Goal: Task Accomplishment & Management: Complete application form

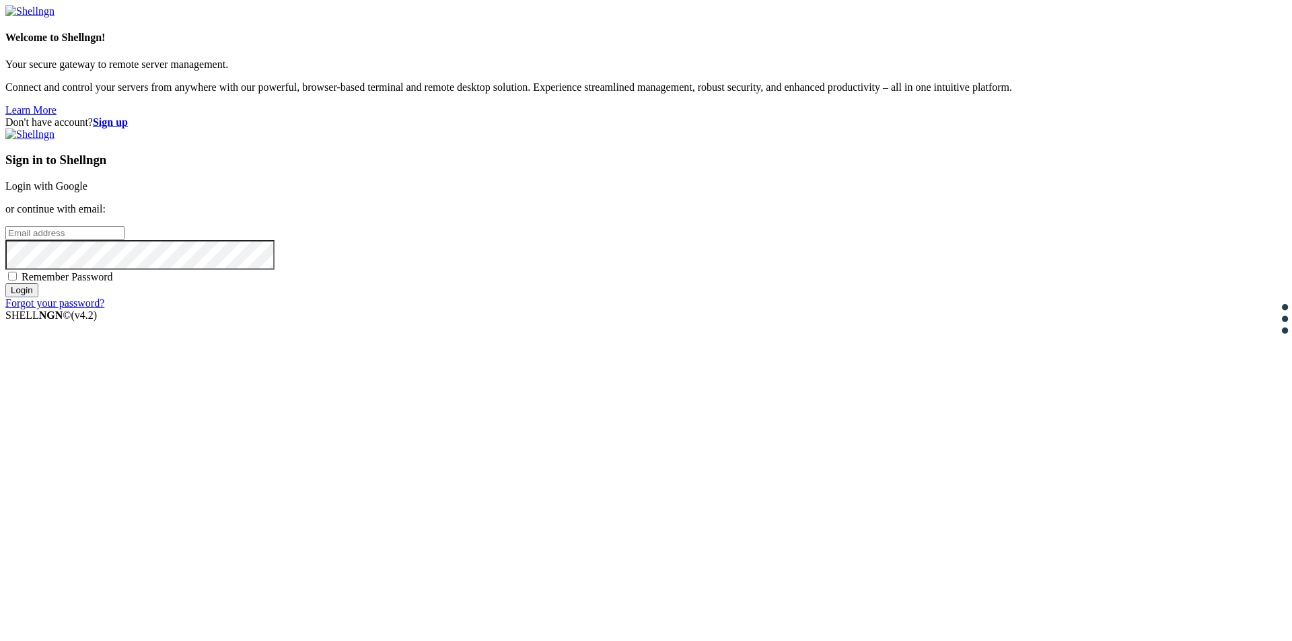
click at [87, 192] on link "Login with Google" at bounding box center [46, 185] width 82 height 11
click at [124, 240] on input "email" at bounding box center [64, 233] width 119 height 14
type input "[EMAIL_ADDRESS][DOMAIN_NAME]"
click at [273, 94] on p "Connect and control your servers from anywhere with our powerful, browser-based…" at bounding box center [645, 87] width 1281 height 12
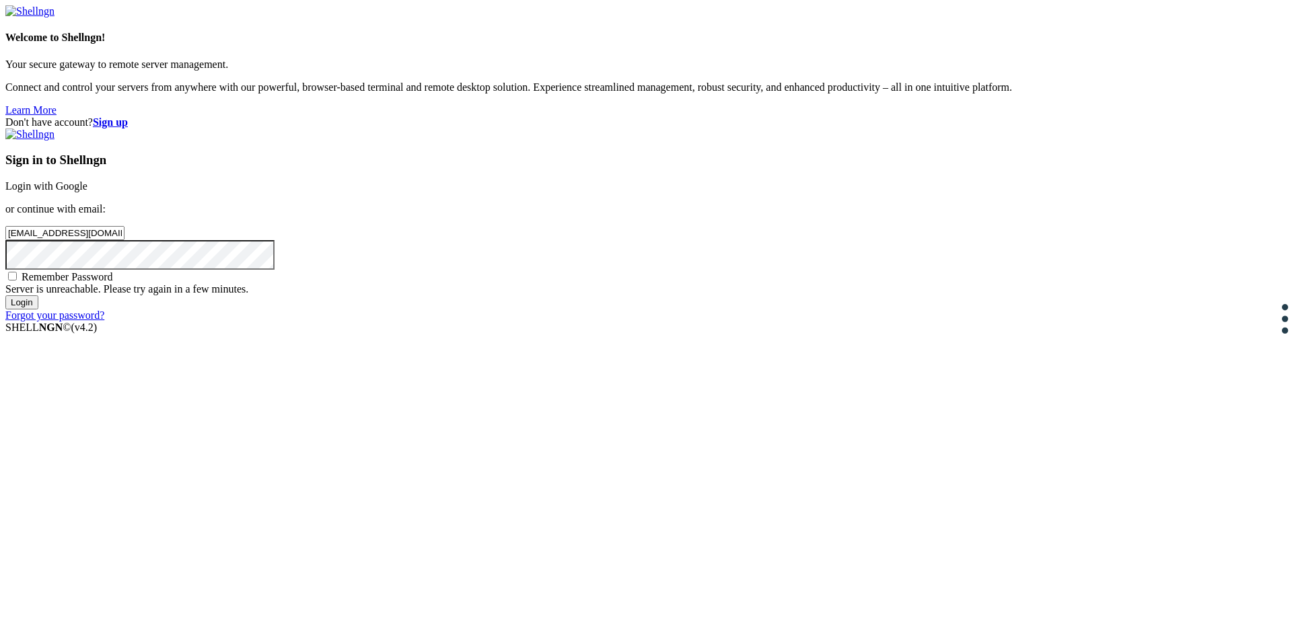
click at [38, 310] on input "Login" at bounding box center [21, 302] width 33 height 14
click at [796, 322] on div "Sign in to Shellngn Login with Google or continue with email: gdg2138898@gmail.…" at bounding box center [645, 225] width 1281 height 193
click at [38, 310] on input "Login" at bounding box center [21, 302] width 33 height 14
click at [1258, 116] on div "Don't have account? Sign up Sign in to Shellngn Login with Google or continue w…" at bounding box center [645, 218] width 1281 height 205
click at [128, 116] on strong "Sign up" at bounding box center [110, 121] width 35 height 11
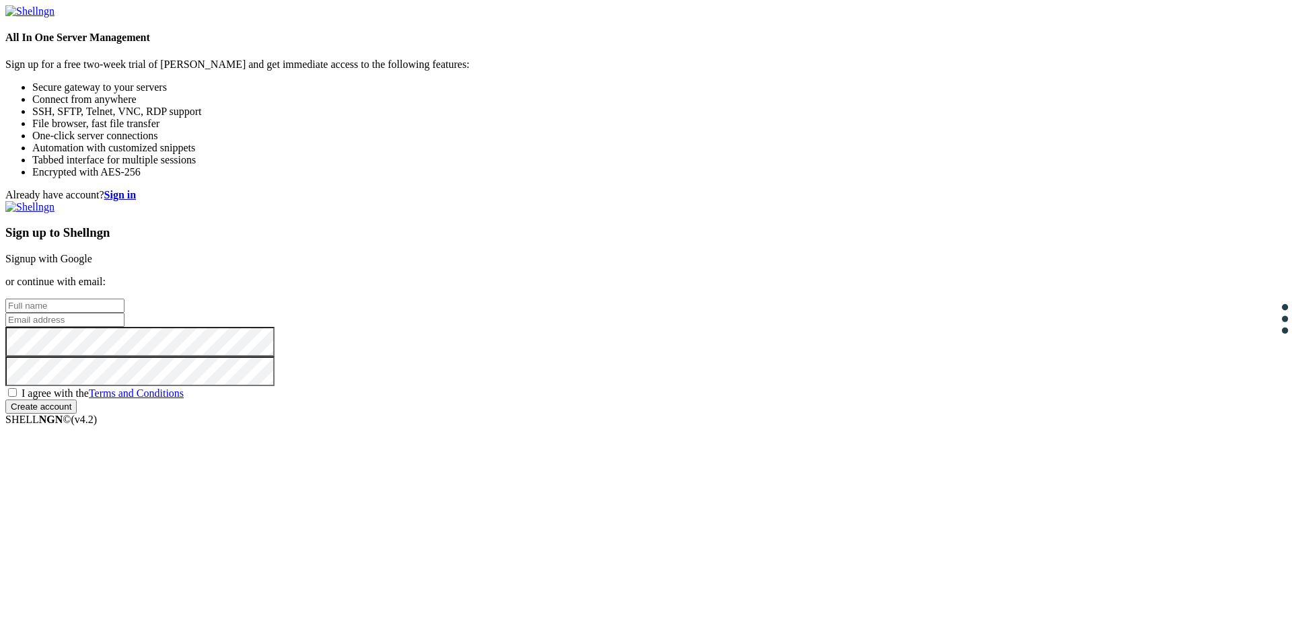
type input "[EMAIL_ADDRESS][DOMAIN_NAME]"
click at [124, 299] on input "text" at bounding box center [64, 306] width 119 height 14
type input "[PERSON_NAME]"
click at [522, 371] on div "Already have account? Sign in Sign up to Shellngn Signup with Google or continu…" at bounding box center [645, 301] width 1281 height 225
click at [77, 414] on input "Create account" at bounding box center [40, 407] width 71 height 14
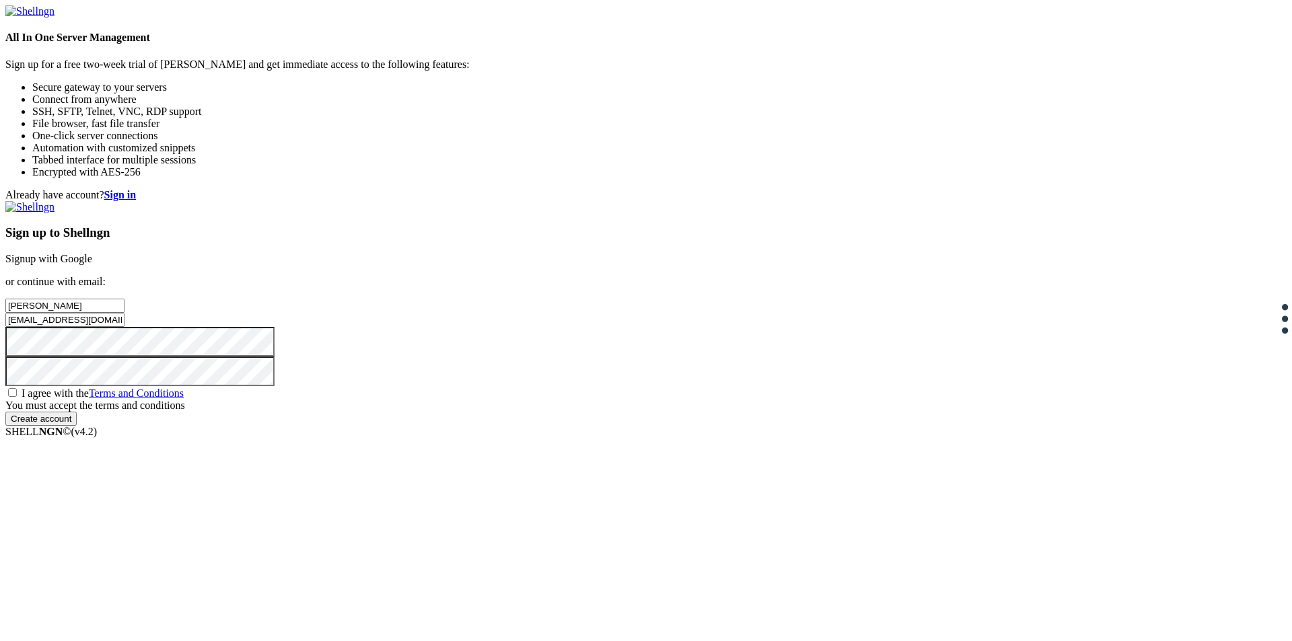
drag, startPoint x: 708, startPoint y: 422, endPoint x: 709, endPoint y: 429, distance: 6.8
click at [184, 399] on span "I agree with the Terms and Conditions" at bounding box center [103, 393] width 162 height 11
click at [17, 397] on input "I agree with the Terms and Conditions" at bounding box center [12, 392] width 9 height 9
checkbox input "true"
click at [77, 414] on input "Create account" at bounding box center [40, 407] width 71 height 14
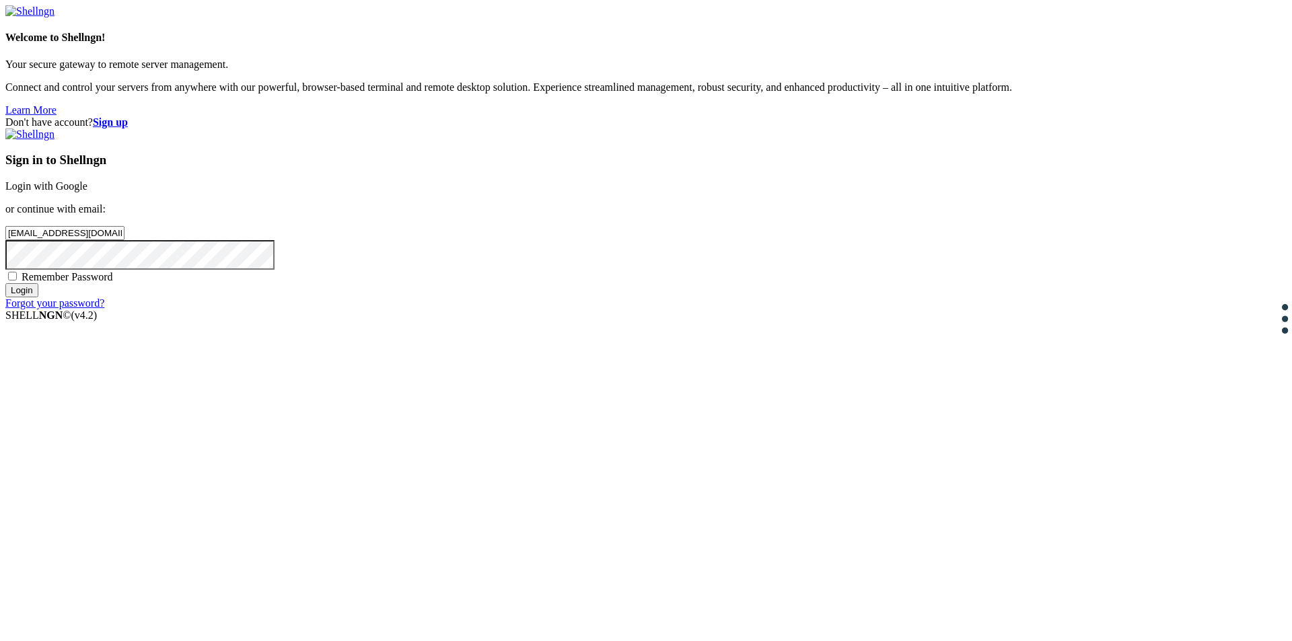
click at [87, 192] on link "Login with Google" at bounding box center [46, 185] width 82 height 11
click at [38, 310] on input "Login" at bounding box center [21, 302] width 33 height 14
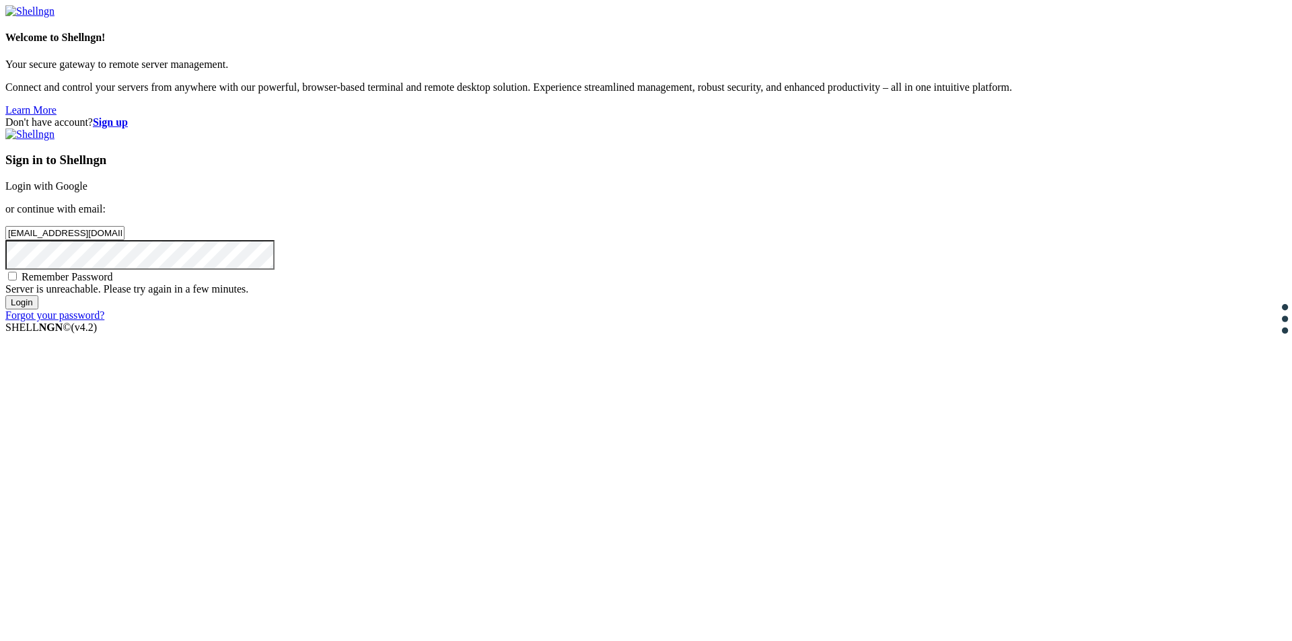
click at [57, 116] on link "Learn More" at bounding box center [30, 109] width 51 height 11
type input "[EMAIL_ADDRESS][DOMAIN_NAME]"
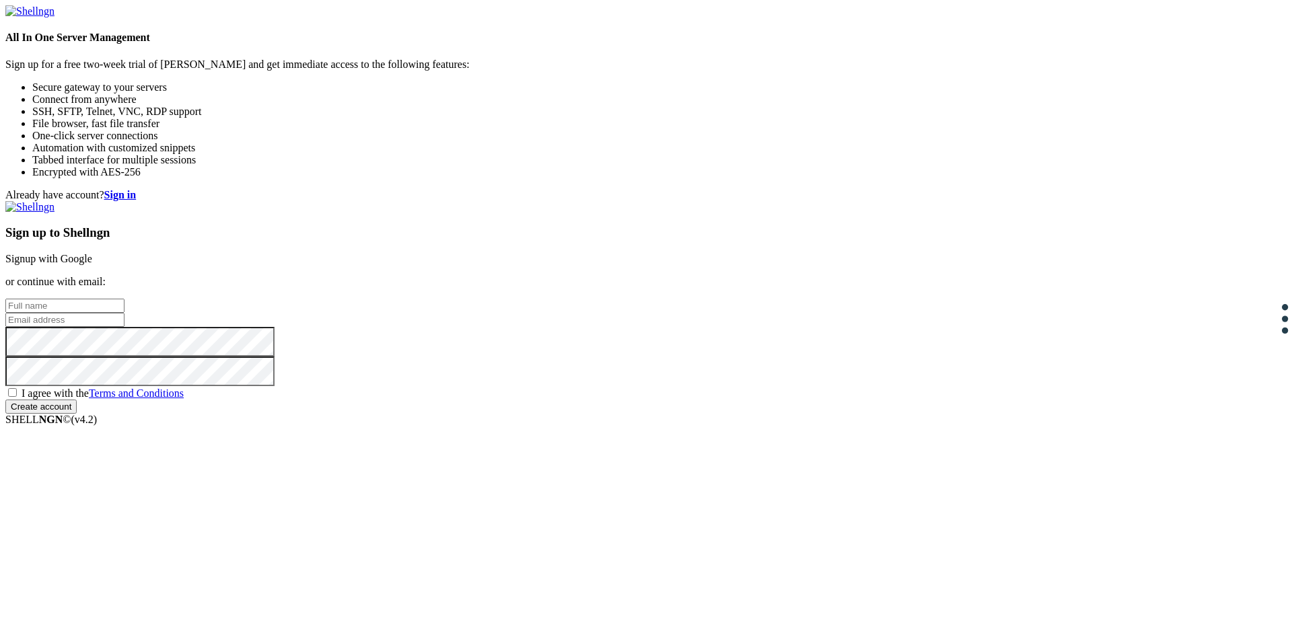
type input "[EMAIL_ADDRESS][DOMAIN_NAME]"
click at [124, 299] on input "text" at bounding box center [64, 306] width 119 height 14
type input "[PERSON_NAME]"
click at [184, 399] on span "I agree with the Terms and Conditions" at bounding box center [103, 393] width 162 height 11
click at [17, 397] on input "I agree with the Terms and Conditions" at bounding box center [12, 392] width 9 height 9
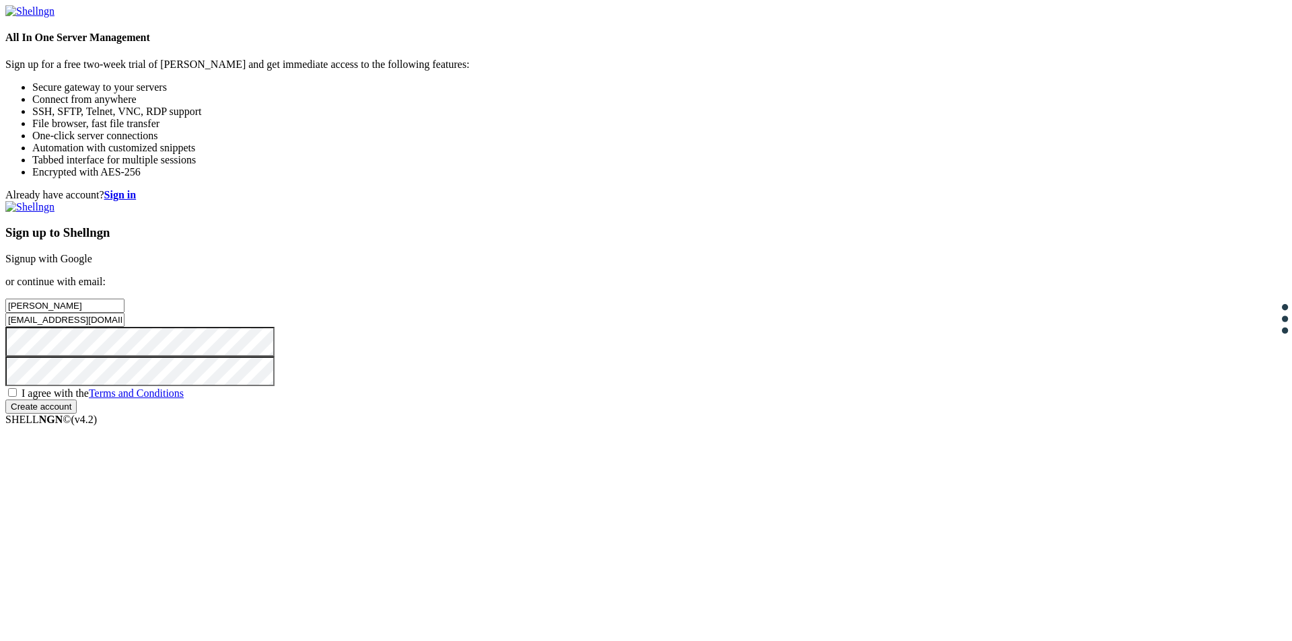
checkbox input "true"
click at [612, 414] on div "Already have account? Sign in Sign up to Shellngn Signup with Google or continu…" at bounding box center [645, 301] width 1281 height 225
click at [650, 351] on div "Already have account? Sign in Sign up to Shellngn Signup with Google or continu…" at bounding box center [645, 301] width 1281 height 225
click at [124, 320] on input "[EMAIL_ADDRESS][DOMAIN_NAME]" at bounding box center [64, 320] width 119 height 14
drag, startPoint x: 840, startPoint y: 328, endPoint x: 551, endPoint y: 344, distance: 289.1
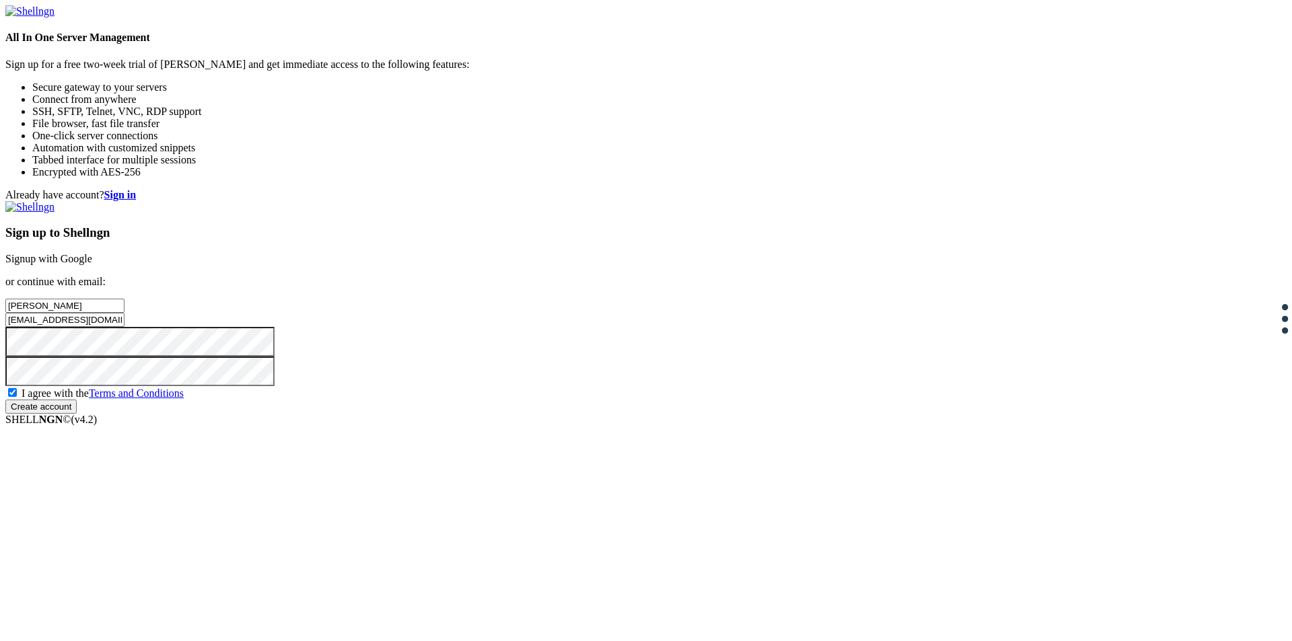
click at [551, 344] on div "Already have account? Sign in Sign up to Shellngn Signup with Google or continu…" at bounding box center [645, 301] width 1281 height 225
click at [124, 325] on input "email" at bounding box center [64, 320] width 119 height 14
type input "[EMAIL_ADDRESS][DOMAIN_NAME]"
click at [656, 401] on div "Already have account? Sign in Sign up to Shellngn Signup with Google or continu…" at bounding box center [645, 301] width 1281 height 225
click at [77, 414] on input "Create account" at bounding box center [40, 407] width 71 height 14
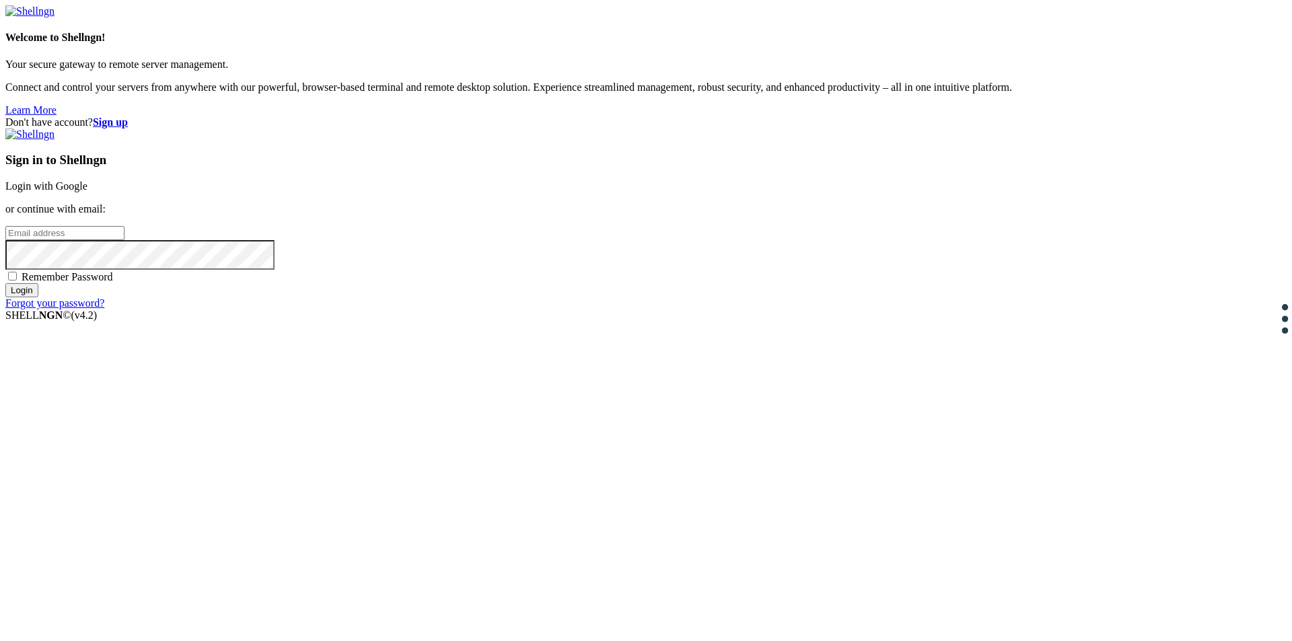
type input "[EMAIL_ADDRESS][DOMAIN_NAME]"
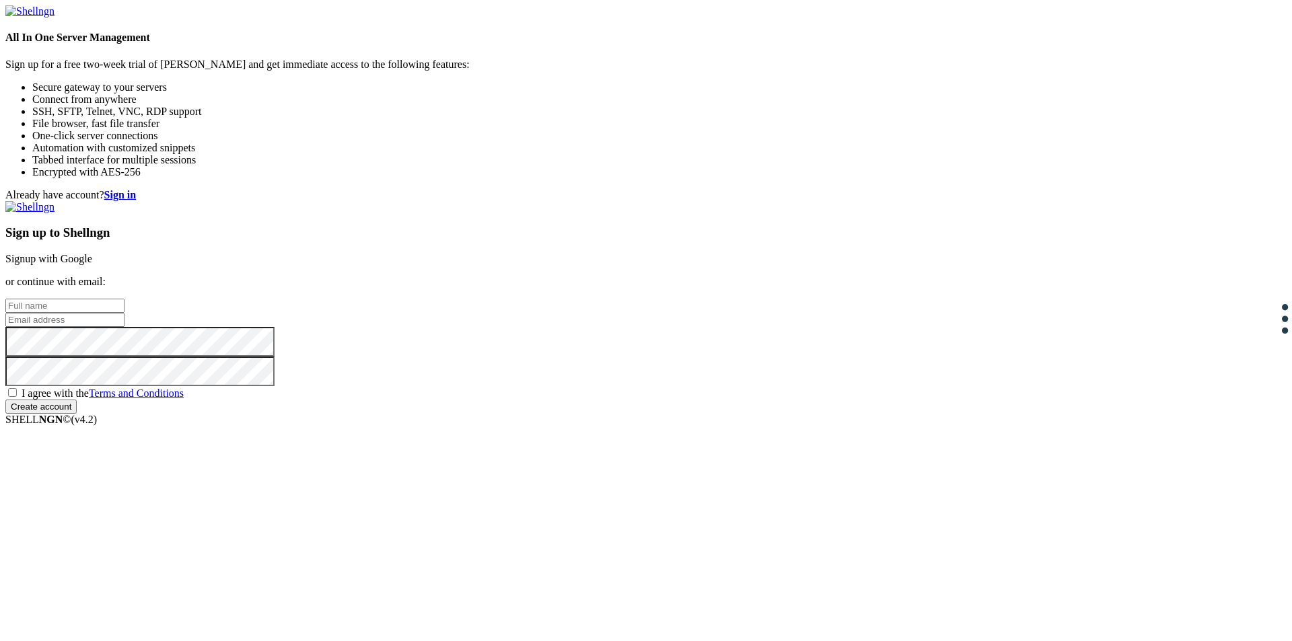
type input "[EMAIL_ADDRESS][DOMAIN_NAME]"
click at [92, 253] on link "Signup with Google" at bounding box center [48, 258] width 87 height 11
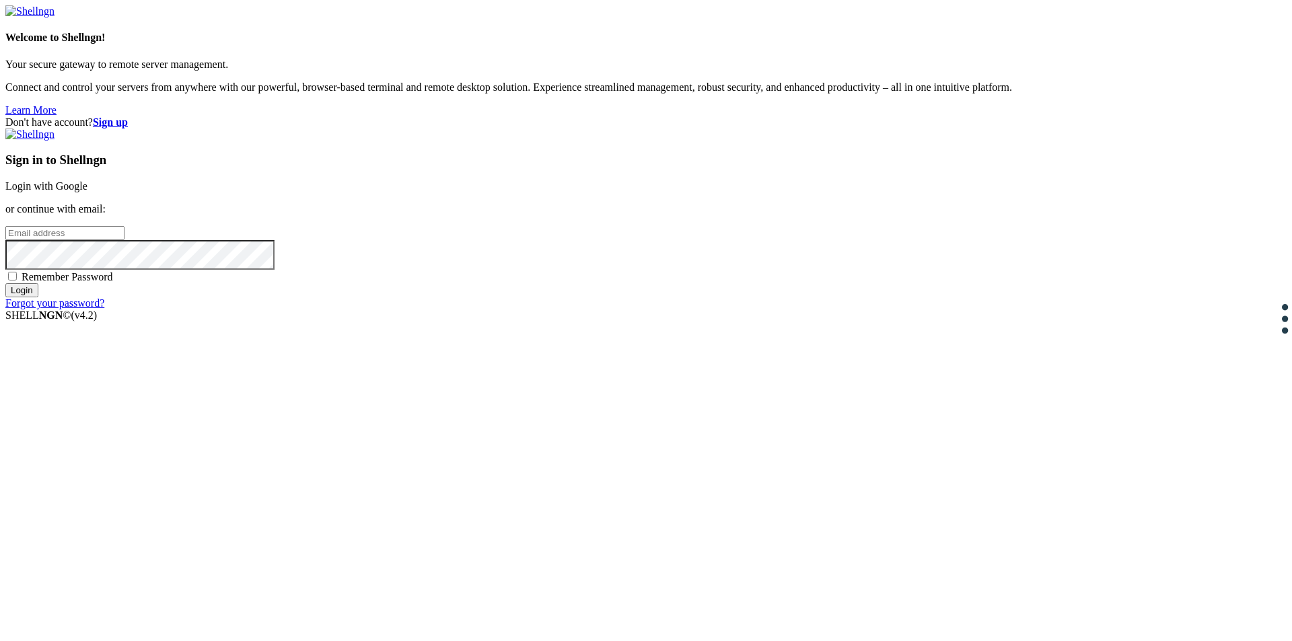
type input "[EMAIL_ADDRESS][DOMAIN_NAME]"
click at [113, 283] on span "Remember Password" at bounding box center [68, 276] width 92 height 11
click at [17, 281] on input "Remember Password" at bounding box center [12, 276] width 9 height 9
checkbox input "true"
click at [38, 297] on input "Login" at bounding box center [21, 290] width 33 height 14
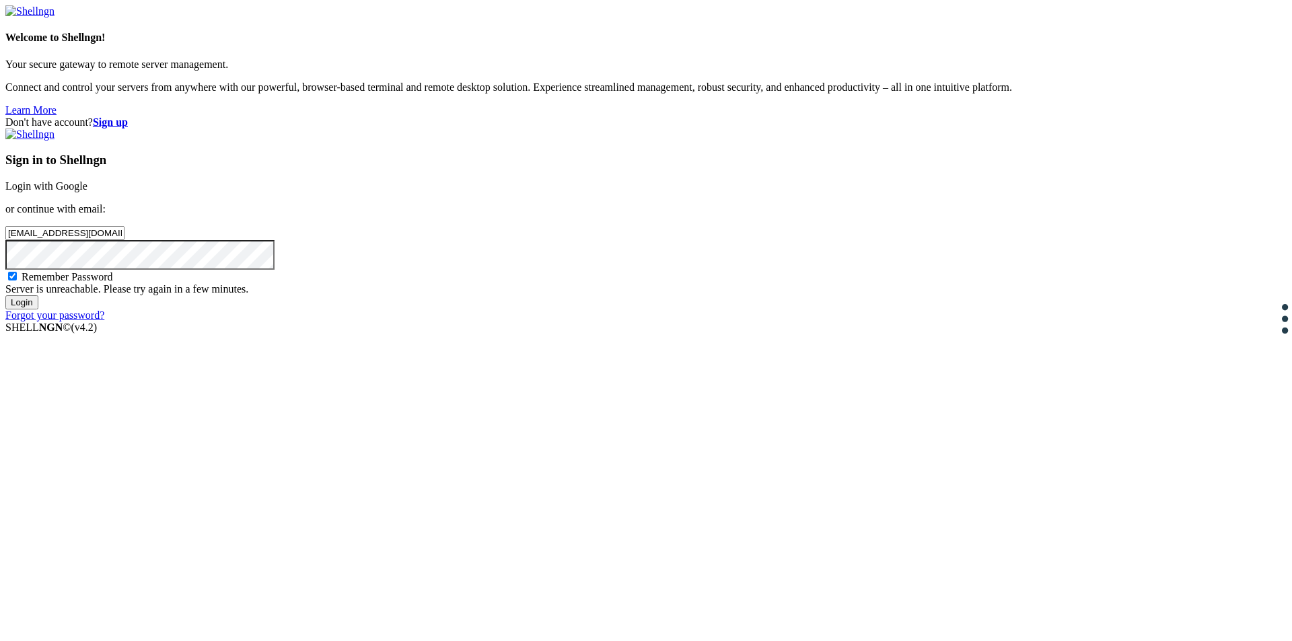
click at [571, 322] on div "Don't have account? Sign up Sign in to Shellngn Login with Google or continue w…" at bounding box center [645, 218] width 1281 height 205
